Goal: Browse casually

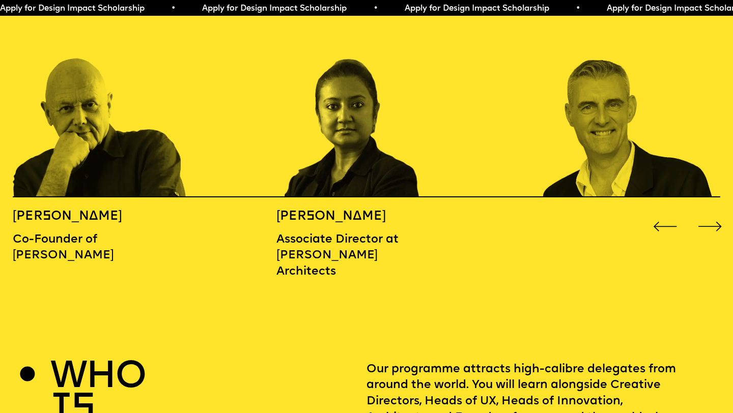
scroll to position [1163, 0]
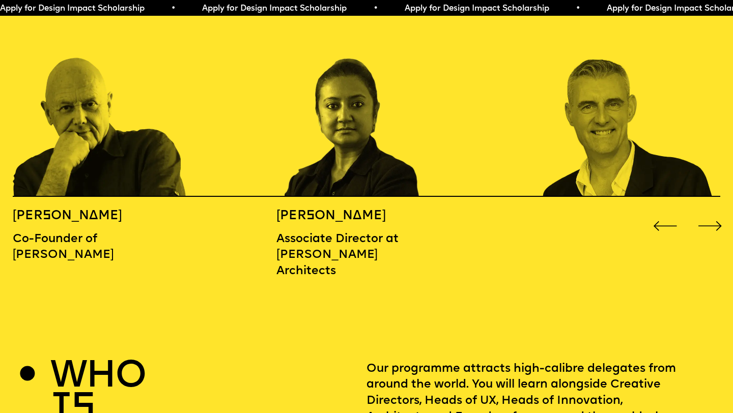
click at [702, 212] on div "Next slide" at bounding box center [710, 227] width 30 height 30
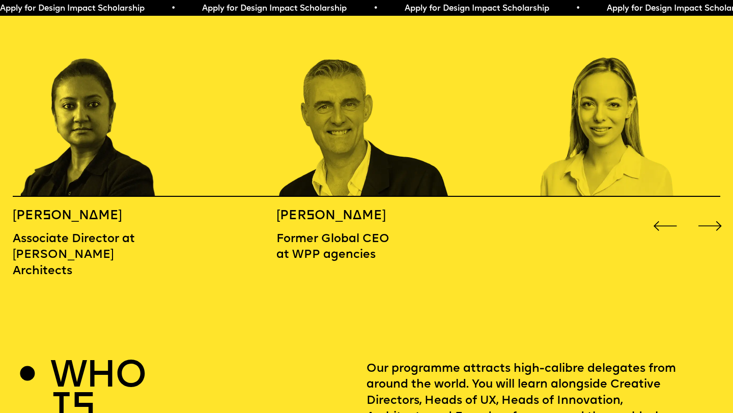
click at [705, 212] on div "Next slide" at bounding box center [710, 227] width 30 height 30
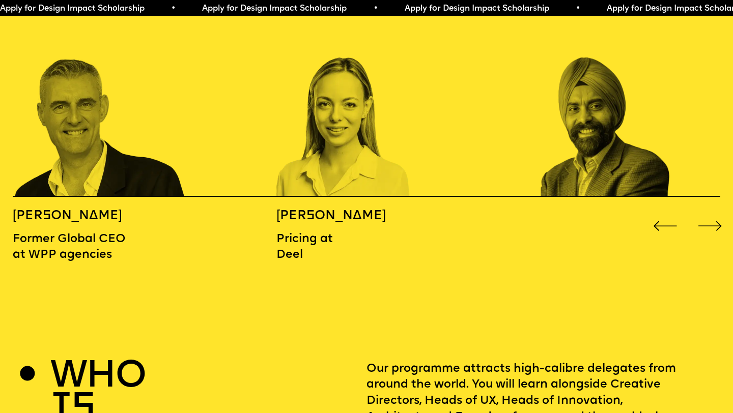
click at [705, 212] on div "Next slide" at bounding box center [710, 227] width 30 height 30
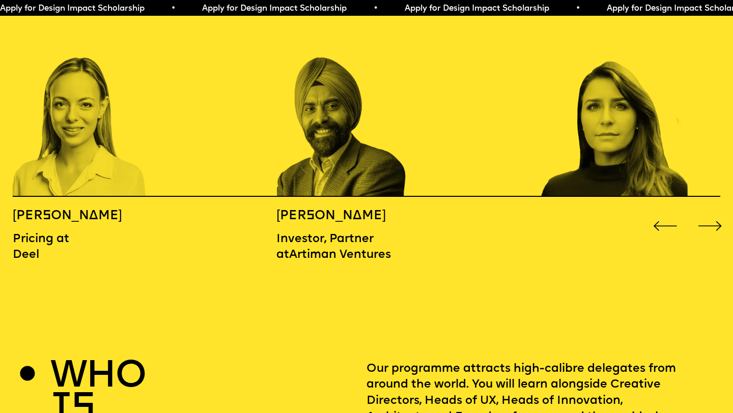
click at [705, 212] on div "Next slide" at bounding box center [710, 227] width 30 height 30
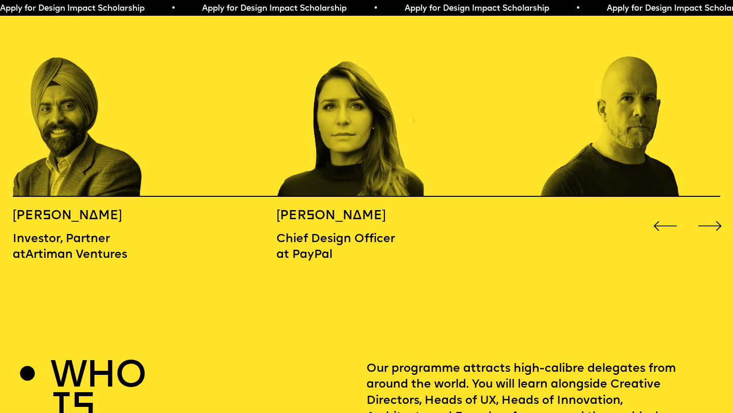
click at [705, 212] on div "Next slide" at bounding box center [710, 227] width 30 height 30
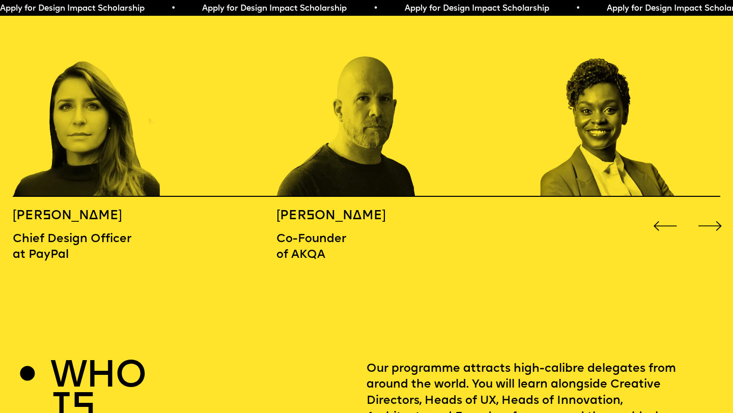
click at [705, 212] on div "Next slide" at bounding box center [710, 227] width 30 height 30
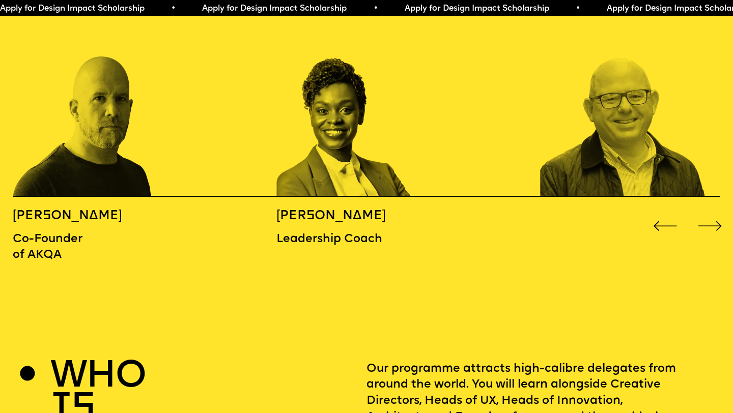
click at [705, 212] on div "Next slide" at bounding box center [710, 227] width 30 height 30
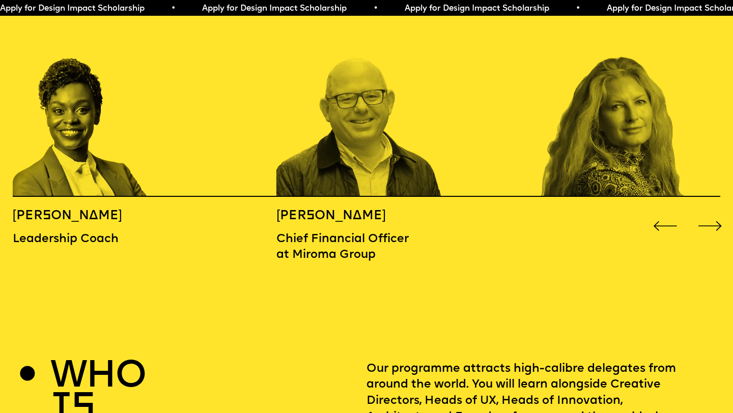
click at [705, 212] on div "Next slide" at bounding box center [710, 227] width 30 height 30
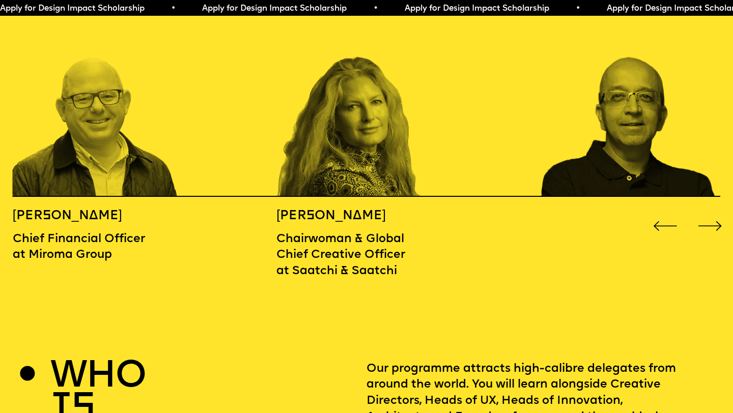
click at [705, 212] on div "Next slide" at bounding box center [710, 227] width 30 height 30
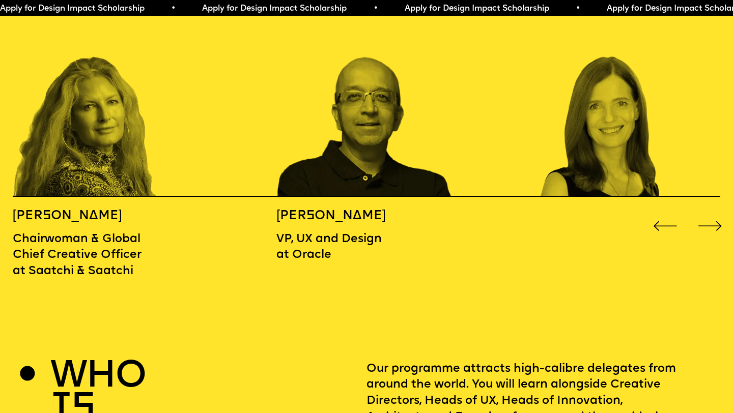
click at [705, 212] on div "Next slide" at bounding box center [710, 227] width 30 height 30
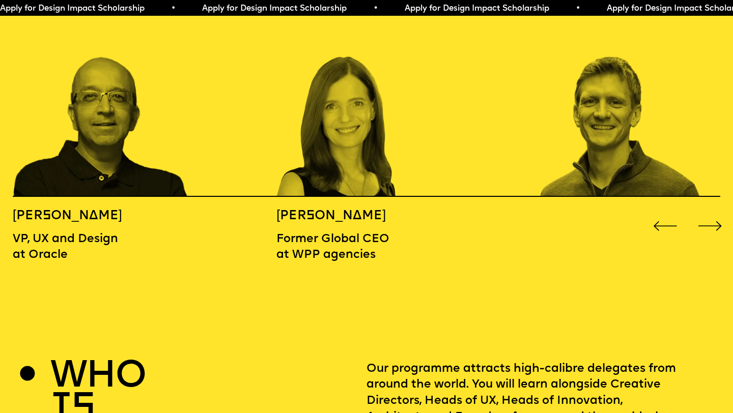
click at [705, 212] on div "Next slide" at bounding box center [710, 227] width 30 height 30
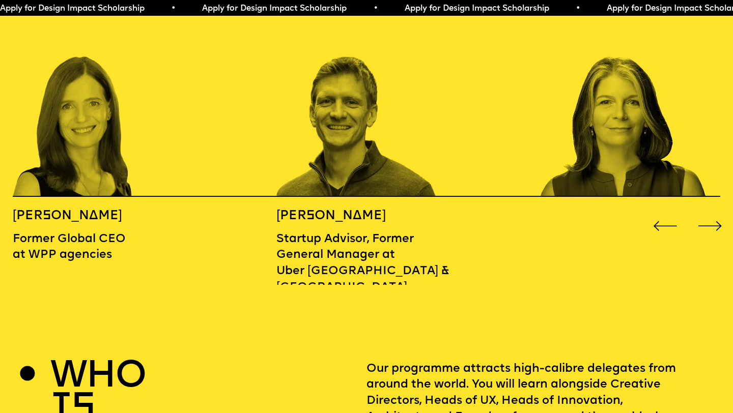
click at [705, 212] on div "Next slide" at bounding box center [710, 227] width 30 height 30
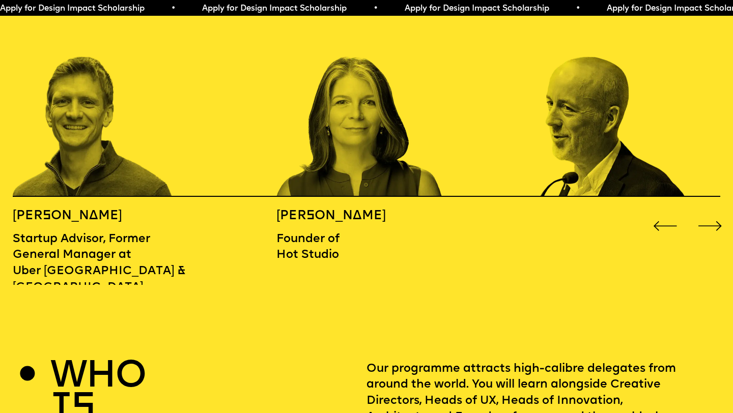
click at [705, 212] on div "Next slide" at bounding box center [710, 227] width 30 height 30
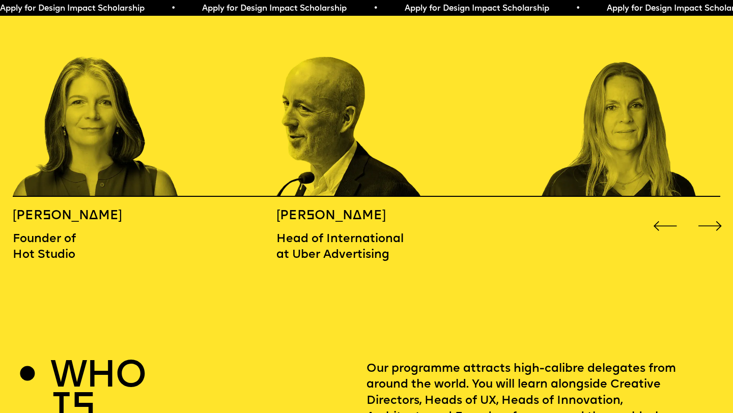
click at [705, 212] on div "Next slide" at bounding box center [710, 227] width 30 height 30
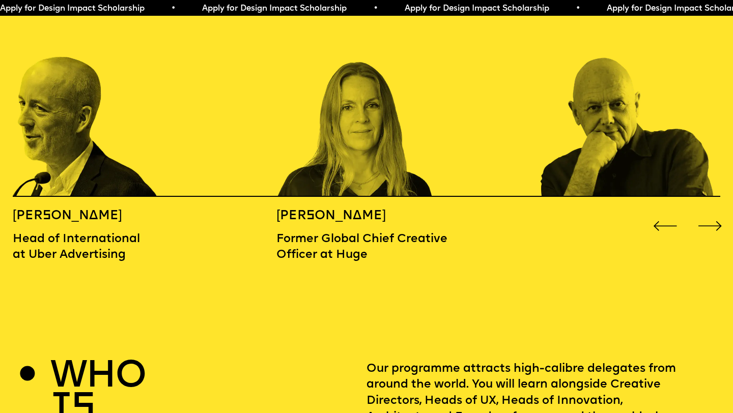
click at [705, 212] on div "Next slide" at bounding box center [710, 227] width 30 height 30
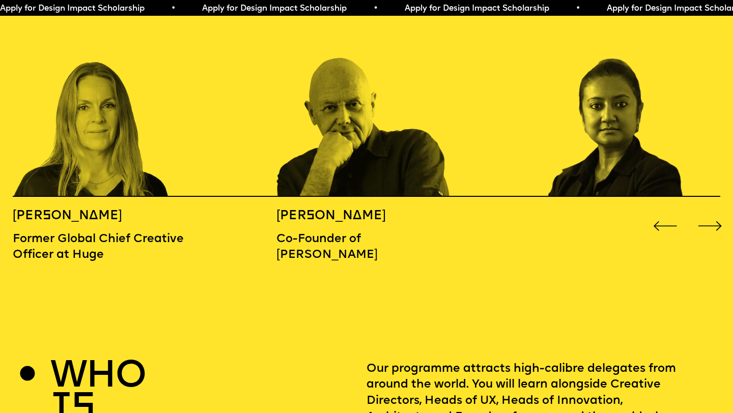
click at [705, 212] on div "Next slide" at bounding box center [710, 227] width 30 height 30
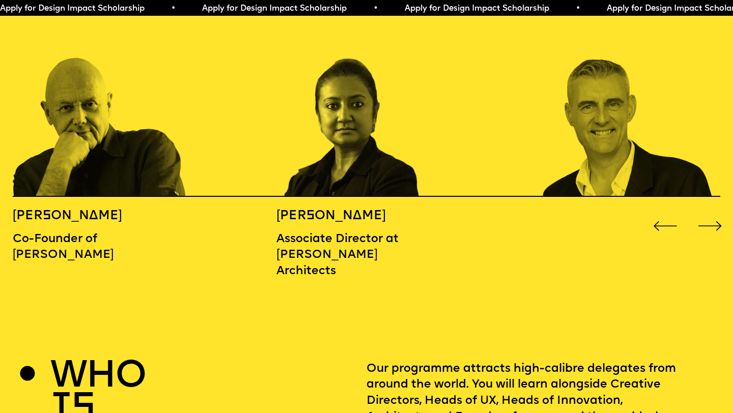
click at [705, 212] on div "Next slide" at bounding box center [710, 227] width 30 height 30
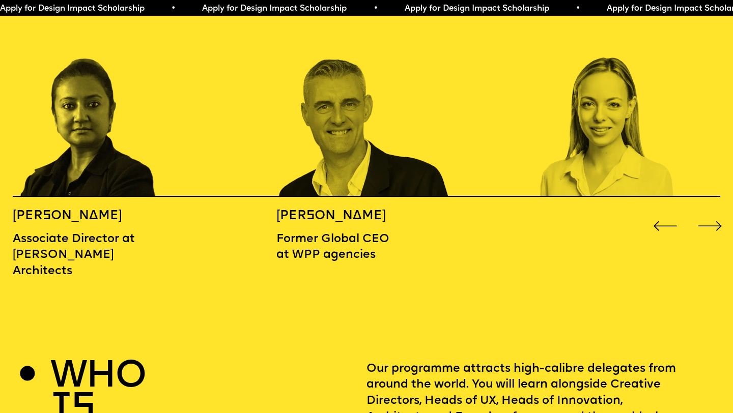
click at [705, 212] on div "Next slide" at bounding box center [710, 227] width 30 height 30
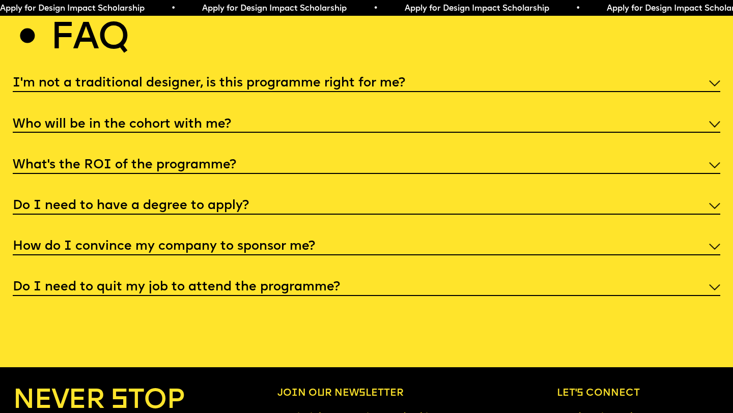
scroll to position [3823, 0]
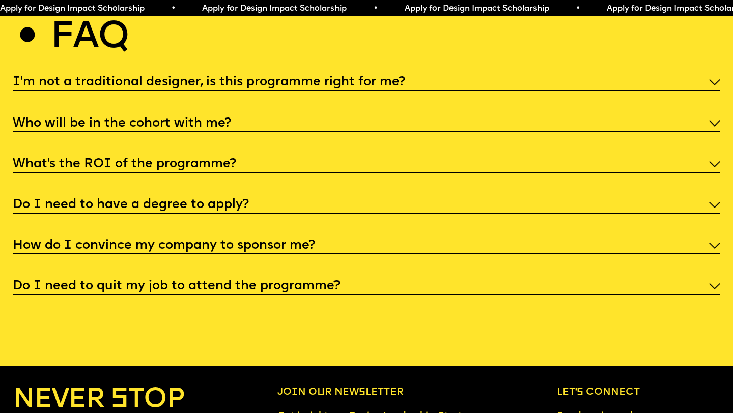
click at [712, 284] on img at bounding box center [714, 287] width 11 height 6
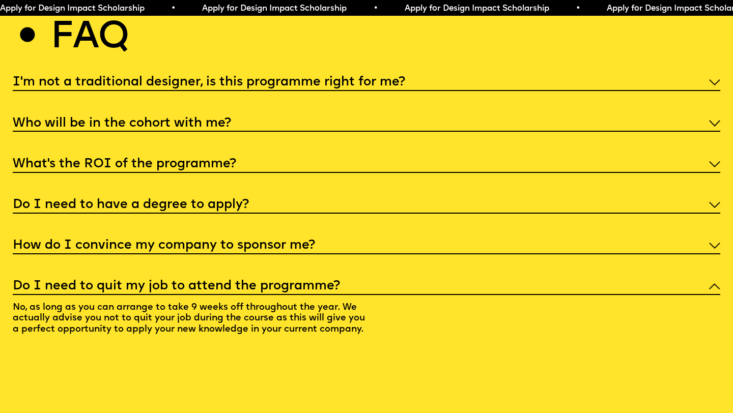
click at [712, 284] on img at bounding box center [714, 287] width 11 height 6
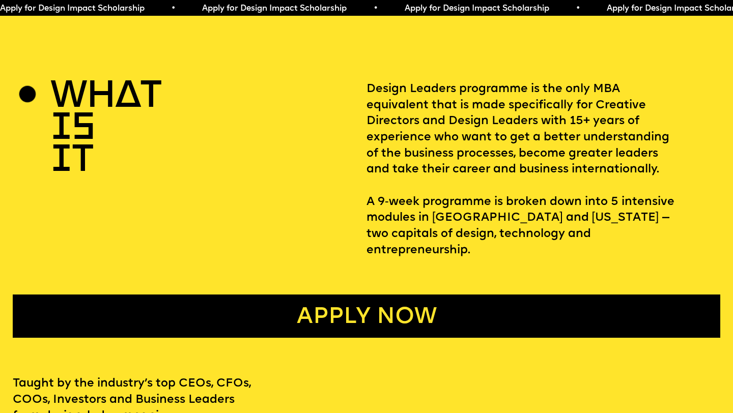
scroll to position [0, 0]
